Goal: Information Seeking & Learning: Find specific page/section

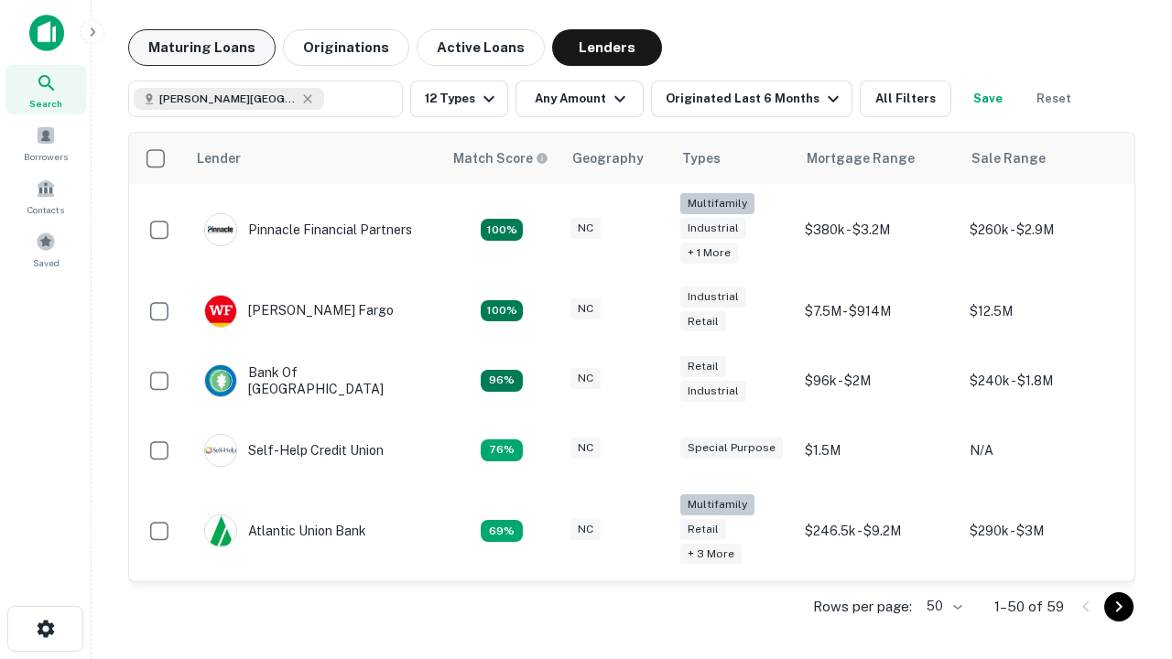
click at [202, 48] on button "Maturing Loans" at bounding box center [201, 47] width 147 height 37
